Goal: Find contact information: Find contact information

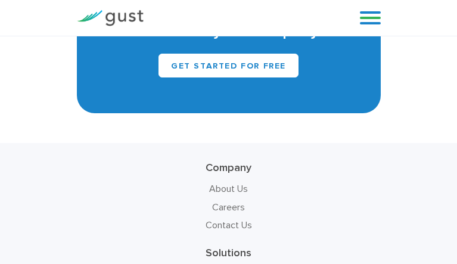
scroll to position [8778, 0]
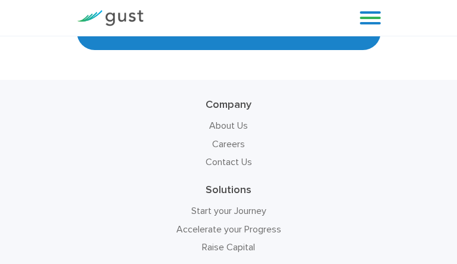
scroll to position [8778, 0]
